Goal: Task Accomplishment & Management: Manage account settings

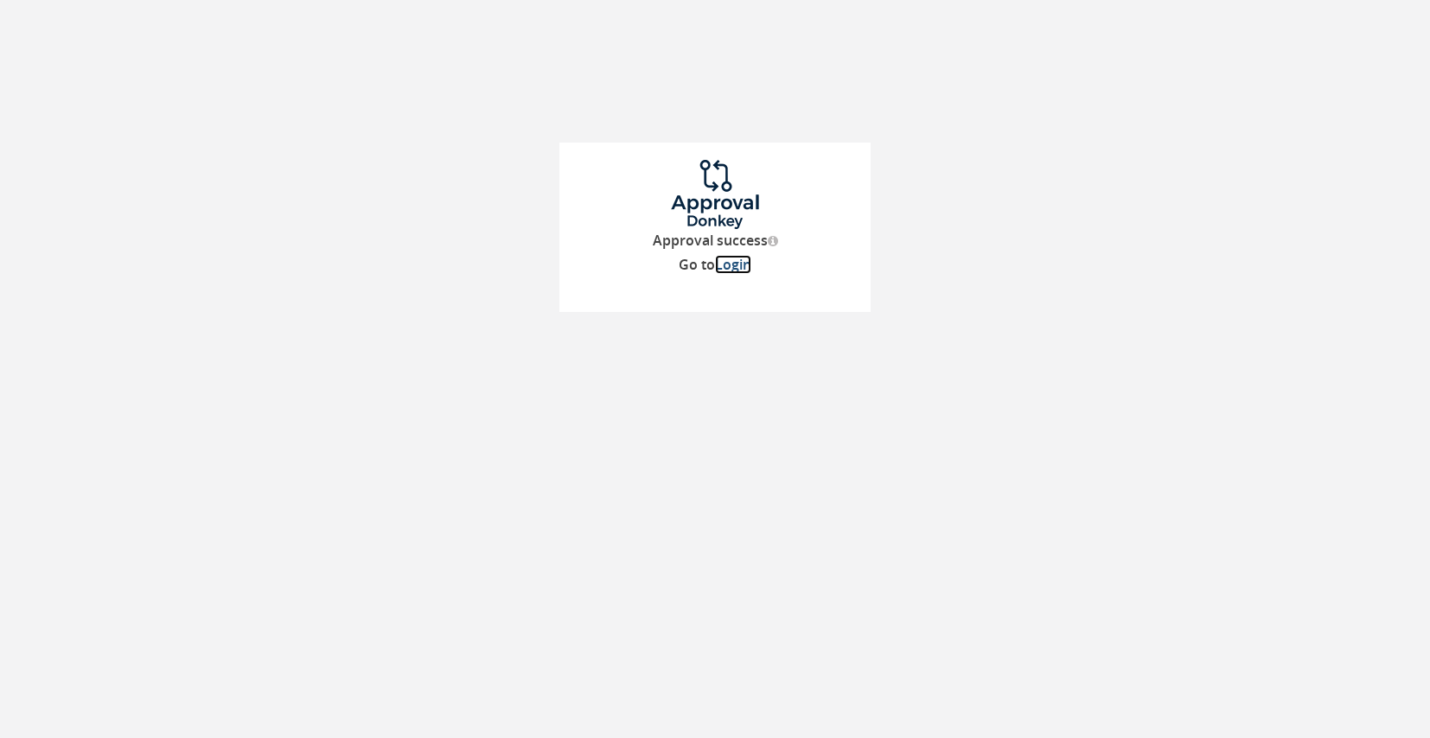
click at [728, 268] on link "Login" at bounding box center [733, 264] width 36 height 19
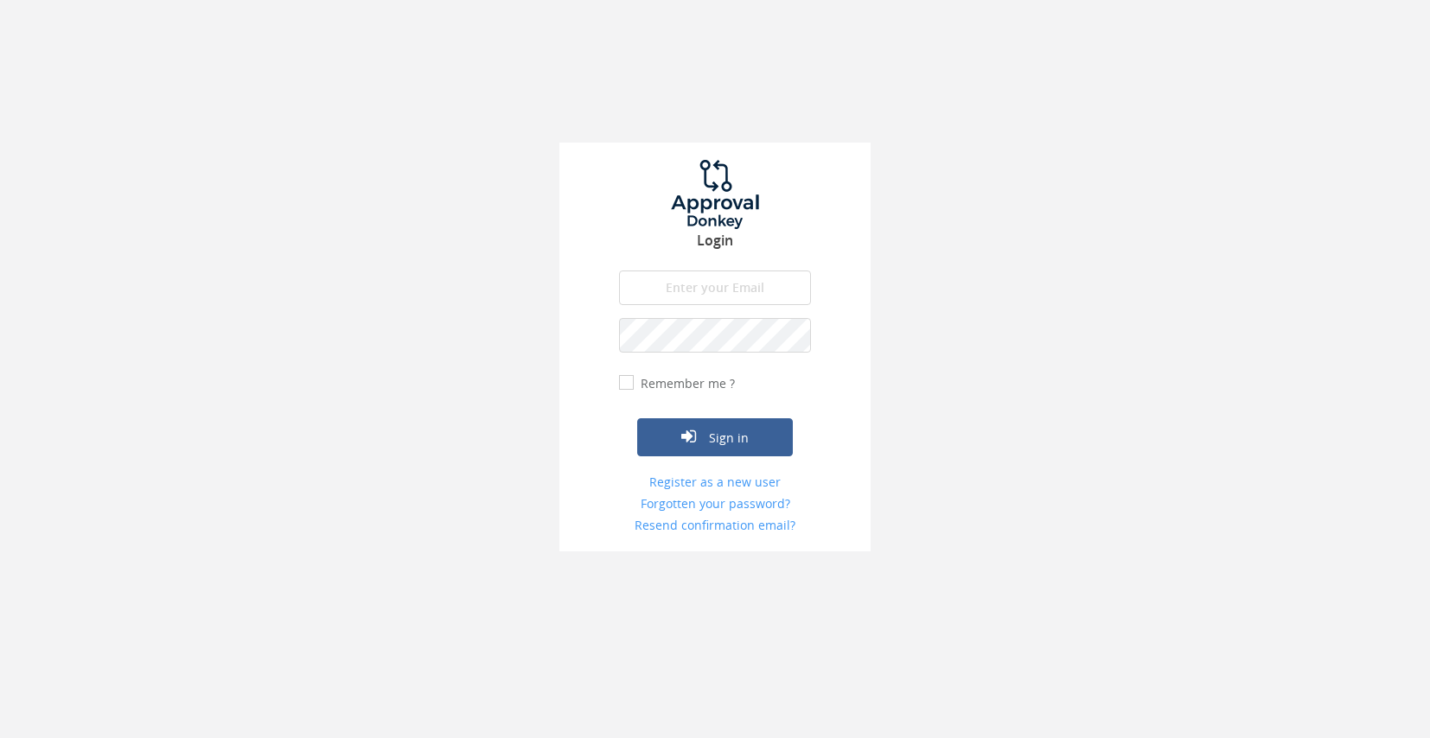
click at [730, 313] on form "The email is required. Invalid email address. The password is required. The ema…" at bounding box center [715, 403] width 192 height 264
click at [725, 298] on input "email" at bounding box center [715, 288] width 192 height 35
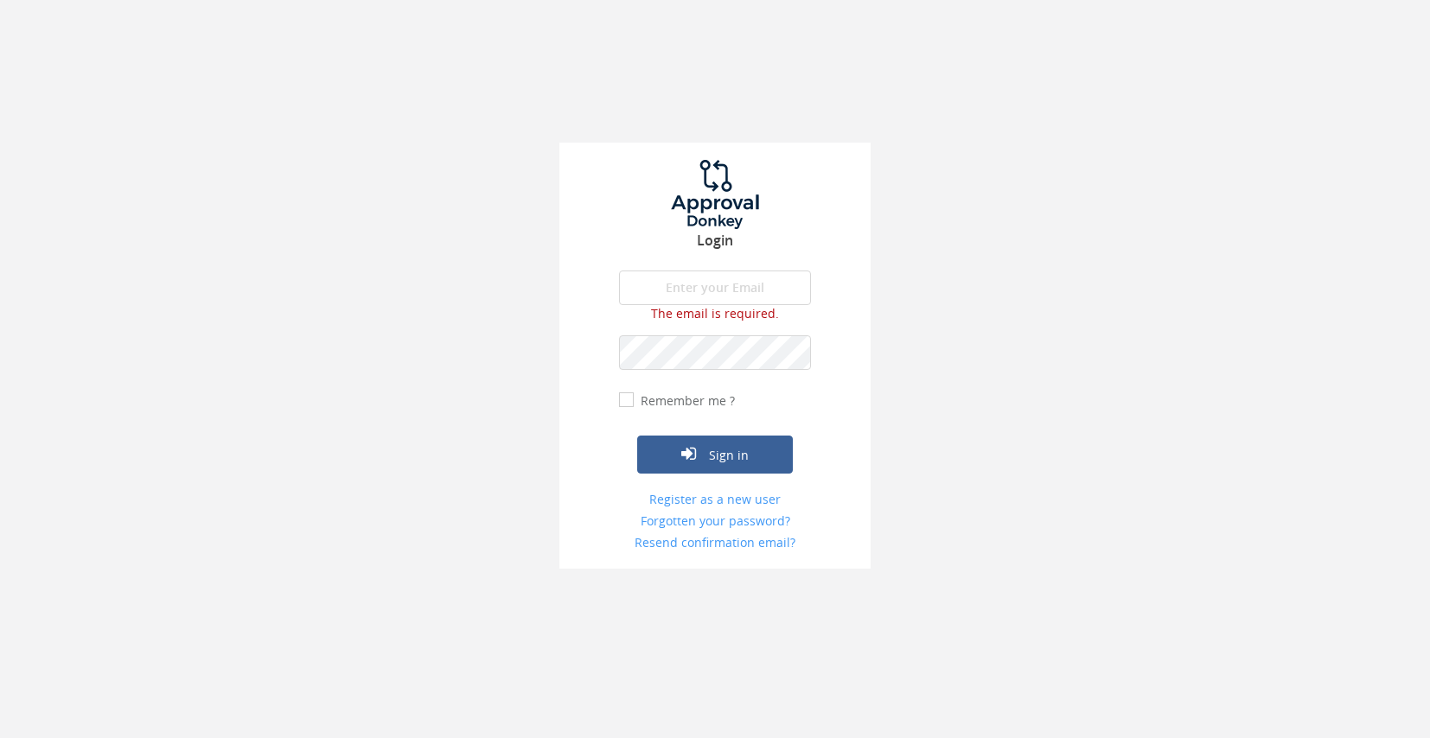
type input "[PERSON_NAME][EMAIL_ADDRESS][DOMAIN_NAME]"
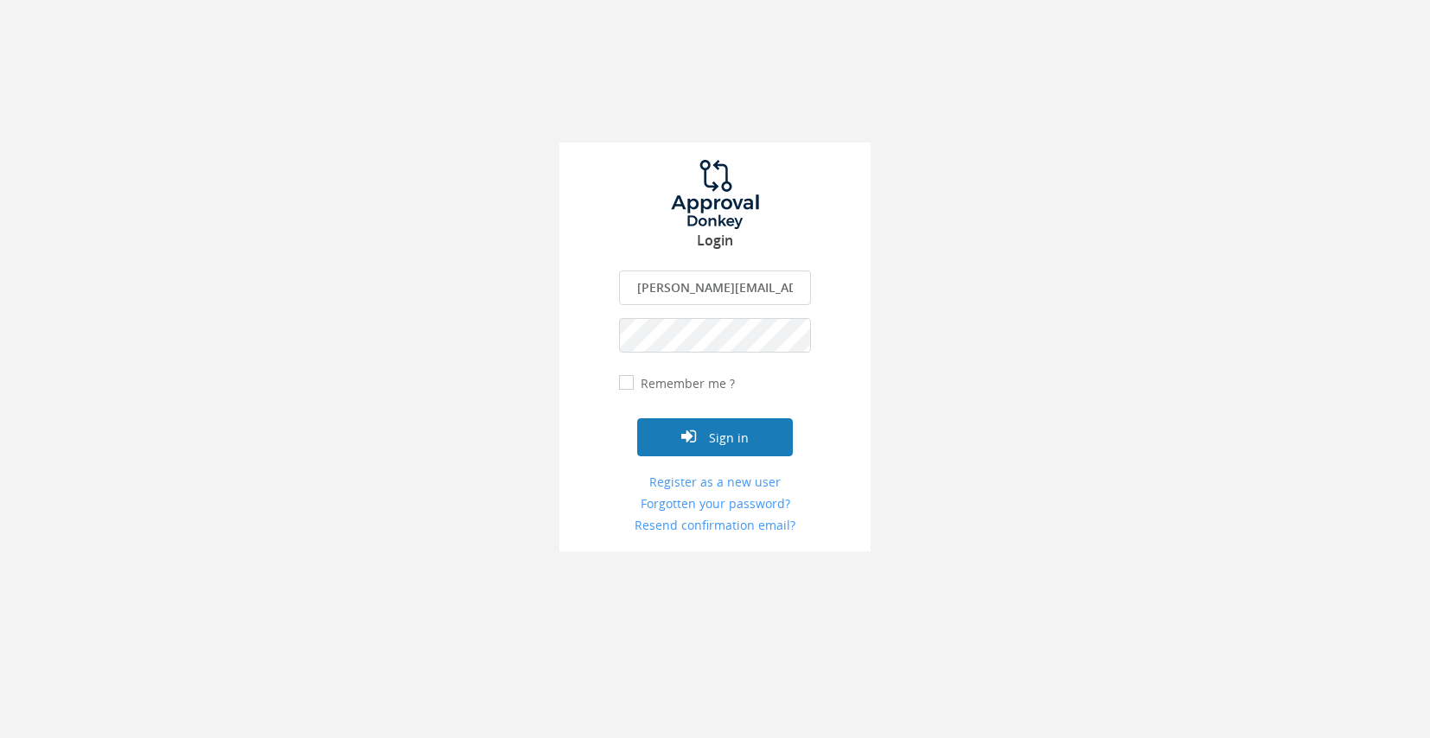
click at [733, 435] on button "Sign in" at bounding box center [715, 437] width 156 height 38
